Goal: Communication & Community: Share content

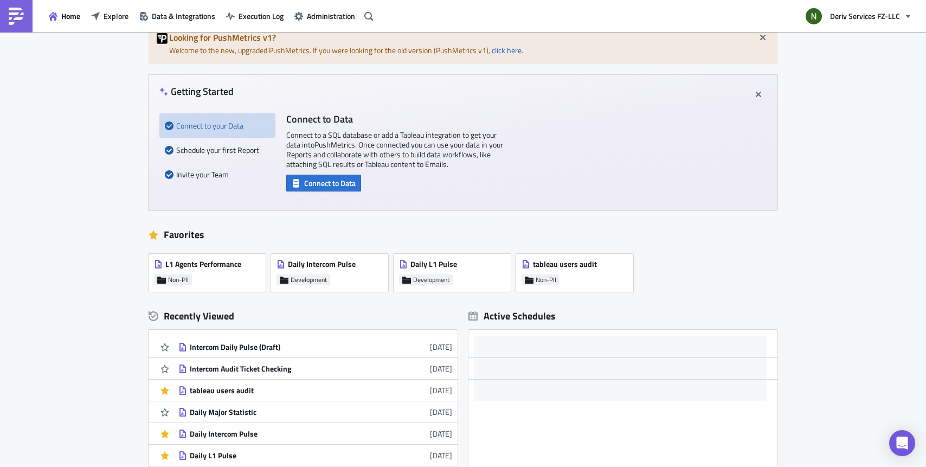
scroll to position [191, 0]
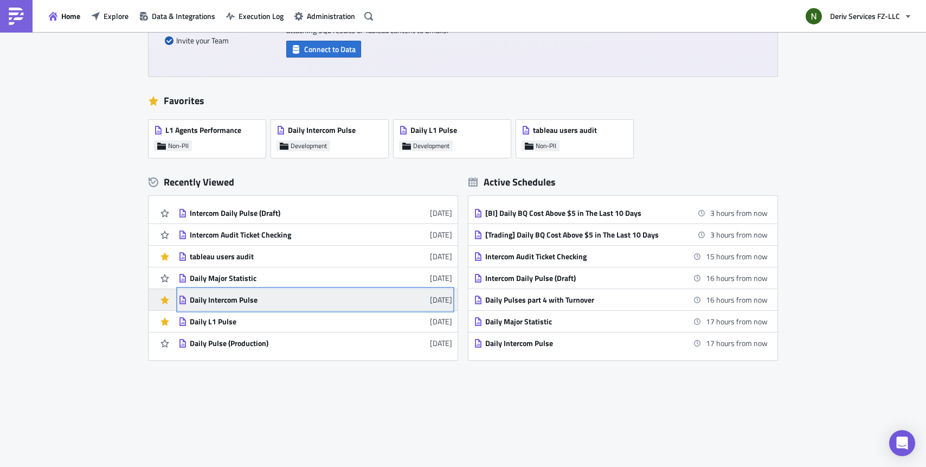
click at [234, 298] on div "Daily Intercom Pulse" at bounding box center [285, 300] width 190 height 10
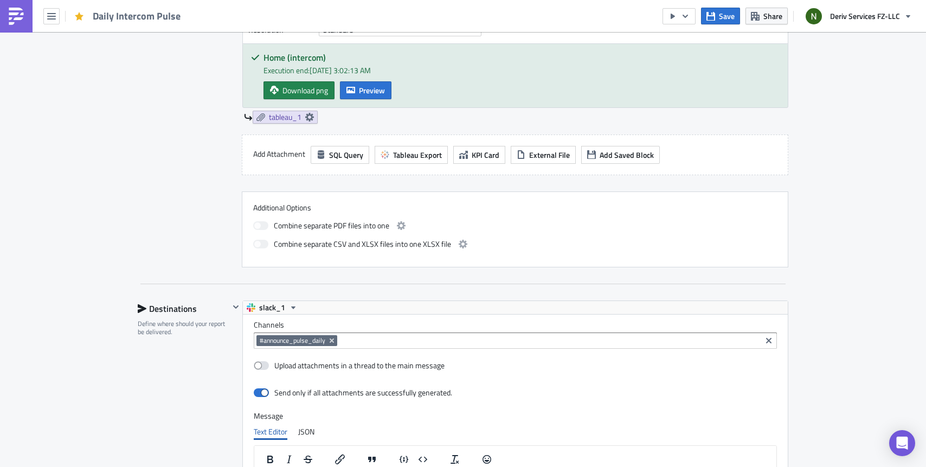
scroll to position [678, 0]
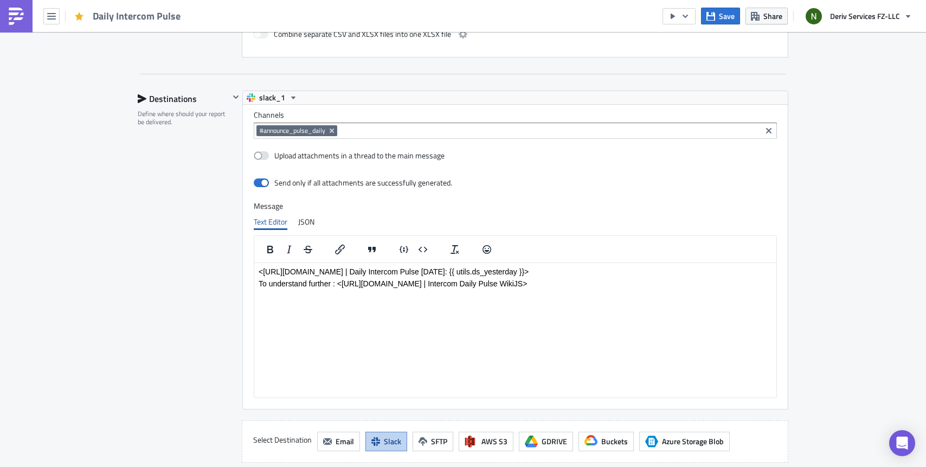
click at [473, 272] on p "<[URL][DOMAIN_NAME] | Daily Intercom Pulse [DATE]: {{ utils.ds_yesterday }}>" at bounding box center [516, 271] width 514 height 9
click at [492, 282] on p "To understand further : <https://wikijs.deriv.cloud/en/Business-Intelligence/da…" at bounding box center [516, 283] width 514 height 9
click at [647, 287] on html "<https://pushmetrics.io/r/edit/8ArXW7NoN5 | Daily Intercom Pulse Yesterday: {{ …" at bounding box center [515, 276] width 522 height 29
drag, startPoint x: 343, startPoint y: 283, endPoint x: 620, endPoint y: 281, distance: 277.6
click at [620, 281] on p "To understand further : <https://wikijs.deriv.cloud/en/Business-Intelligence/da…" at bounding box center [516, 283] width 514 height 9
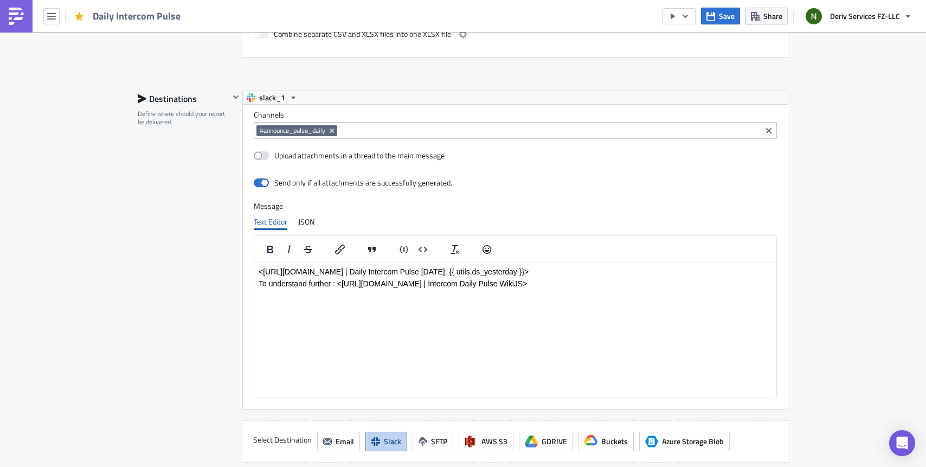
paste body "Rich Text Area. Press ALT-0 for help."
click at [719, 15] on span "Save" at bounding box center [727, 15] width 16 height 11
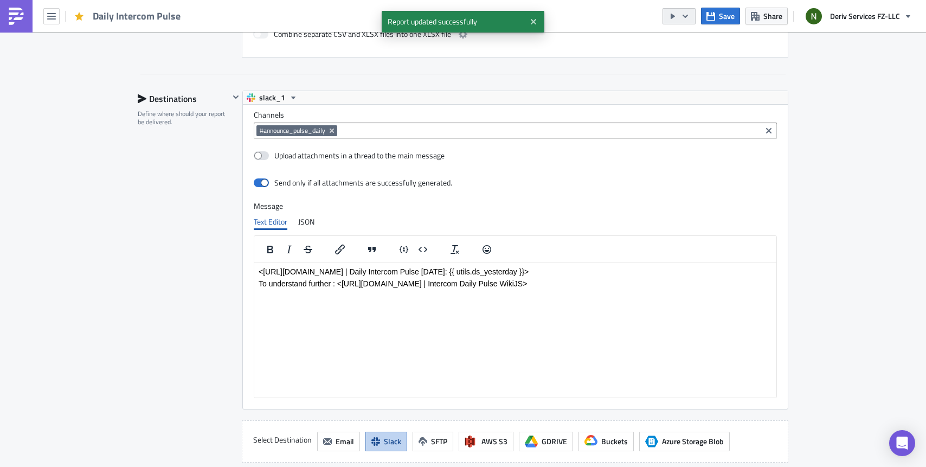
click at [693, 17] on button "button" at bounding box center [679, 16] width 33 height 16
click at [700, 42] on div "Send Just to Me" at bounding box center [712, 43] width 85 height 11
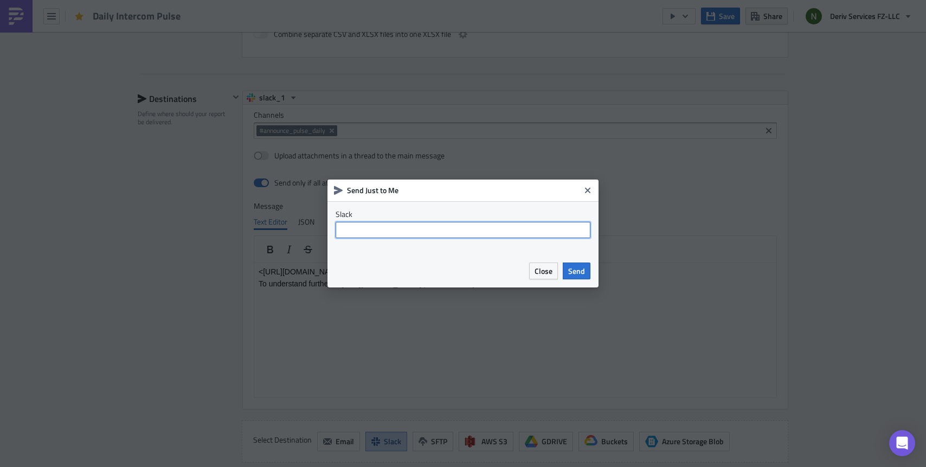
click at [412, 228] on input "text" at bounding box center [463, 230] width 255 height 16
type input "@izzati-suhardi"
click at [576, 270] on span "Send" at bounding box center [576, 270] width 17 height 11
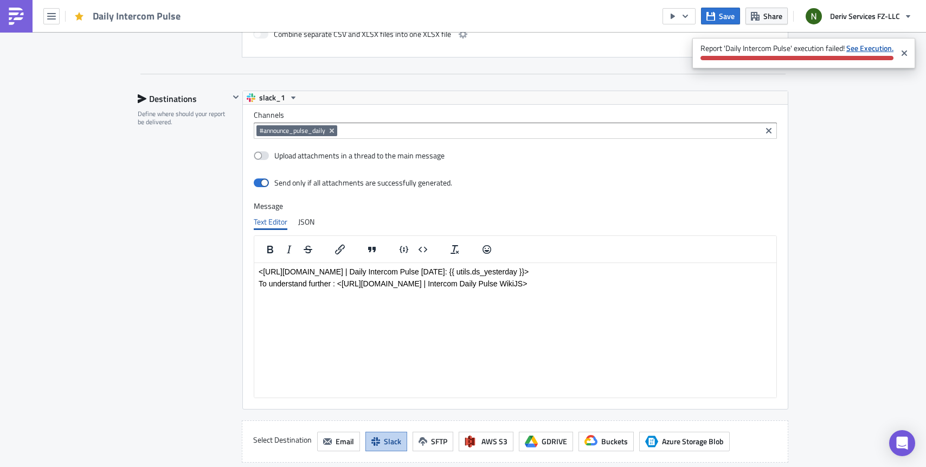
click at [858, 47] on strong "See Execution." at bounding box center [869, 47] width 47 height 11
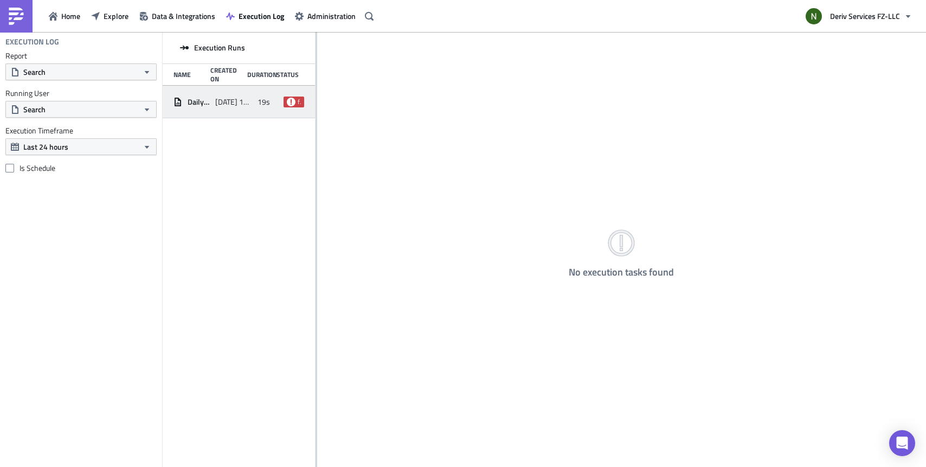
click at [211, 96] on div "Daily Intercom Pulse 2025-09-02 18:41 19s failed" at bounding box center [239, 102] width 152 height 33
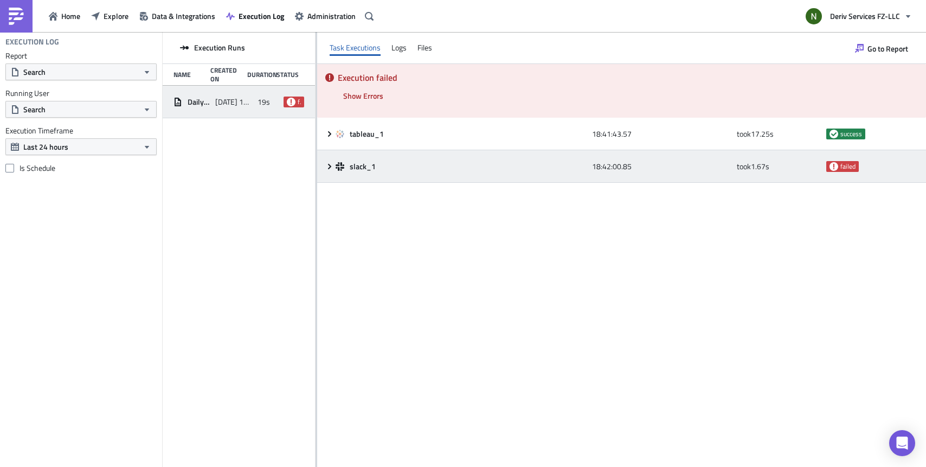
click at [328, 164] on icon at bounding box center [329, 165] width 3 height 5
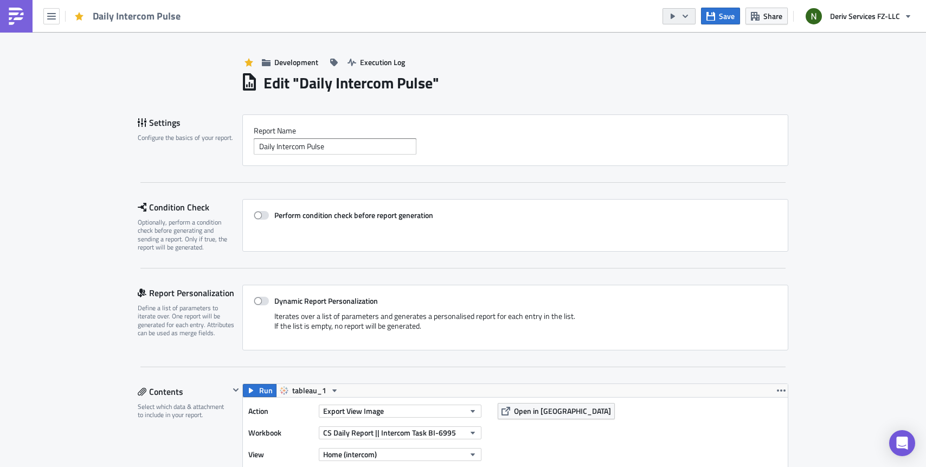
click at [692, 14] on button "button" at bounding box center [679, 16] width 33 height 16
click at [702, 40] on div "Send Just to Me" at bounding box center [712, 43] width 85 height 11
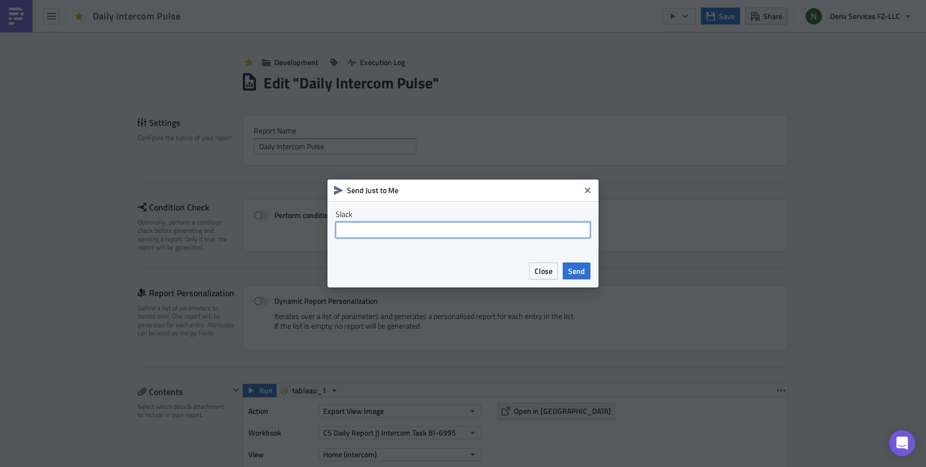
click at [369, 230] on input "text" at bounding box center [463, 230] width 255 height 16
type input "#development_bi_pulse"
click at [577, 269] on span "Send" at bounding box center [576, 270] width 17 height 11
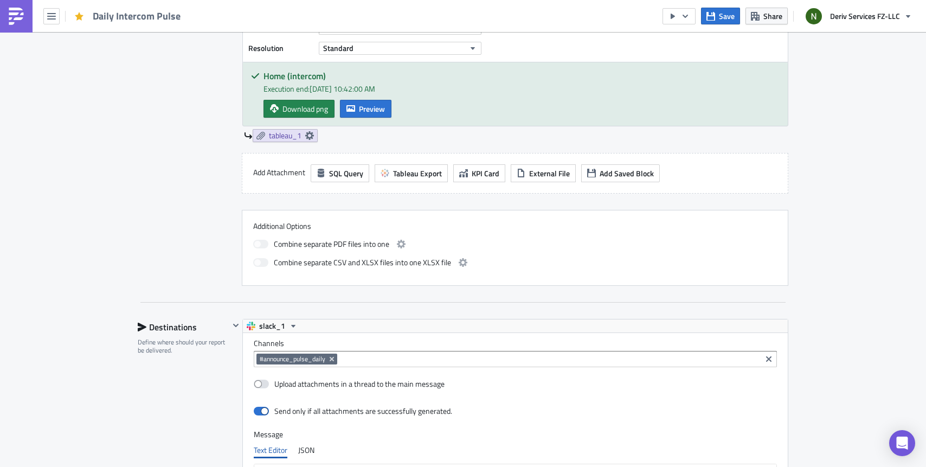
scroll to position [599, 0]
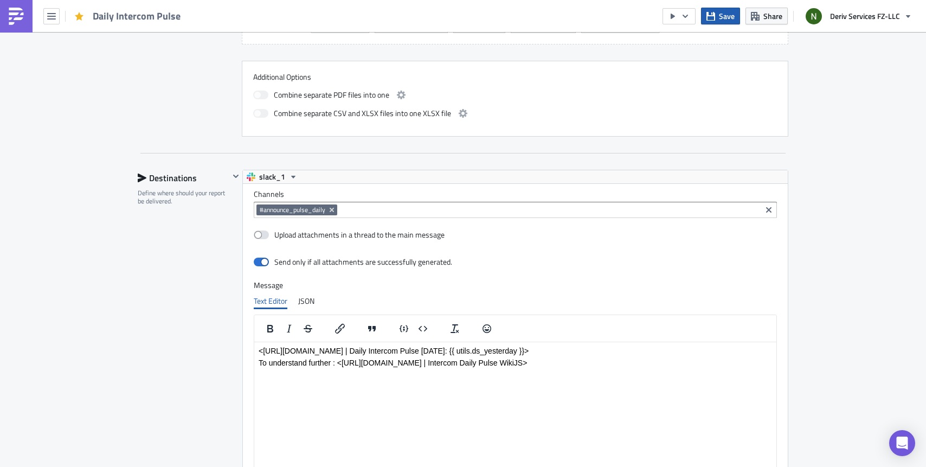
click at [723, 19] on span "Save" at bounding box center [727, 15] width 16 height 11
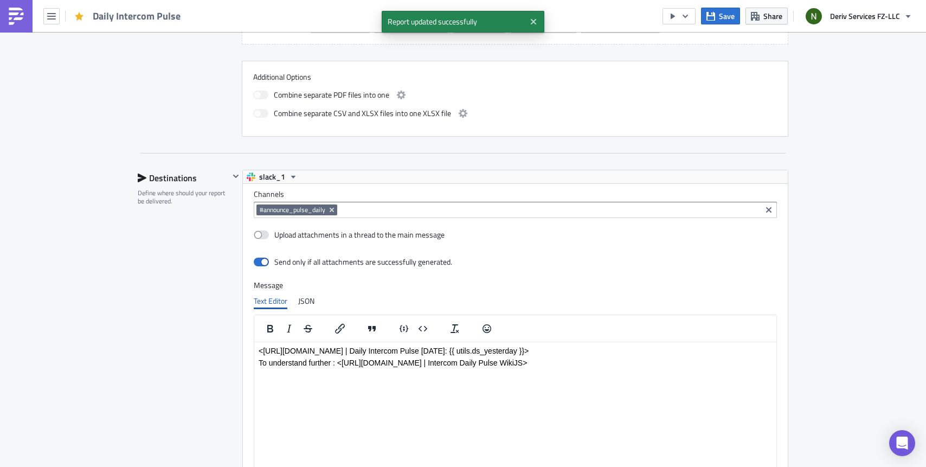
scroll to position [873, 0]
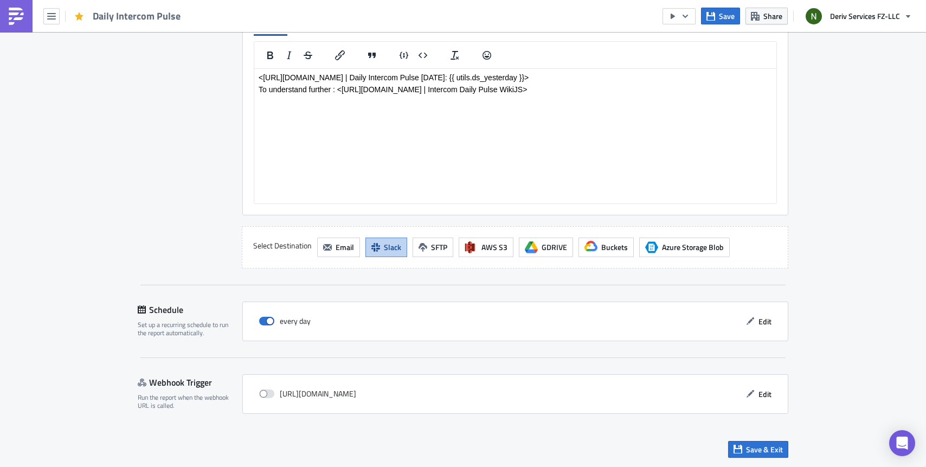
drag, startPoint x: 342, startPoint y: 88, endPoint x: 653, endPoint y: 87, distance: 311.3
click at [653, 87] on p "To understand further : <[URL][DOMAIN_NAME] | Intercom Daily Pulse WikiJS>" at bounding box center [516, 89] width 514 height 9
copy p "[URL][DOMAIN_NAME]"
click at [761, 322] on span "Edit" at bounding box center [765, 321] width 13 height 11
